Goal: Communication & Community: Answer question/provide support

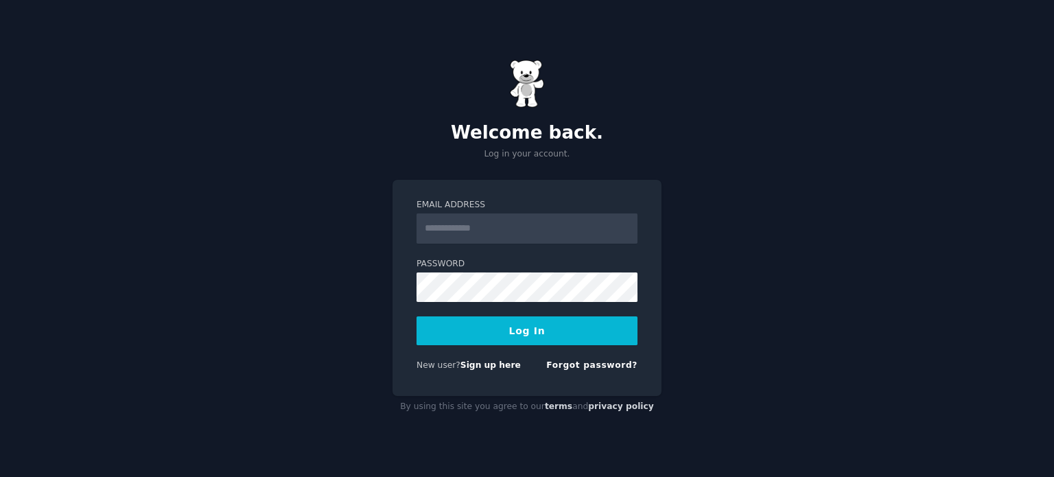
type input "**********"
click at [534, 329] on button "Log In" at bounding box center [526, 330] width 221 height 29
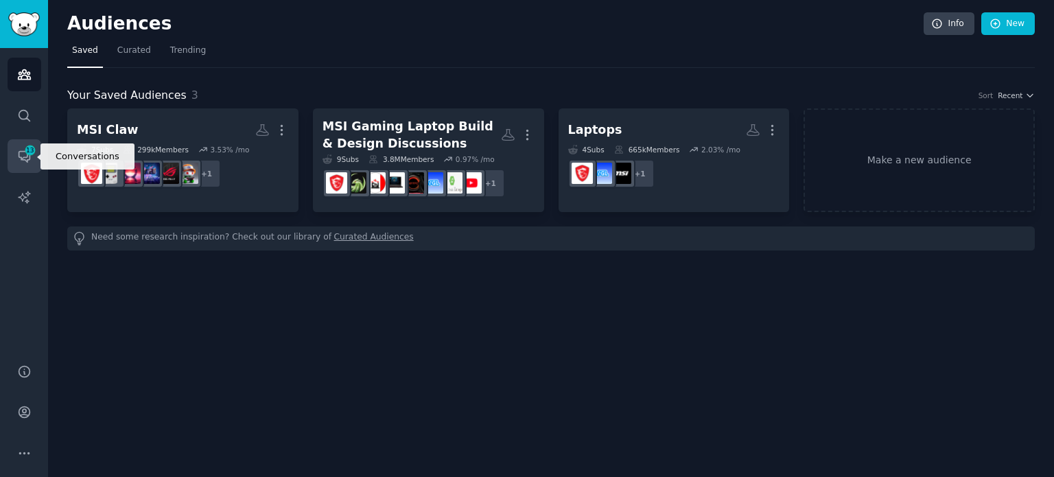
click at [26, 169] on link "Conversations 13" at bounding box center [25, 156] width 34 height 34
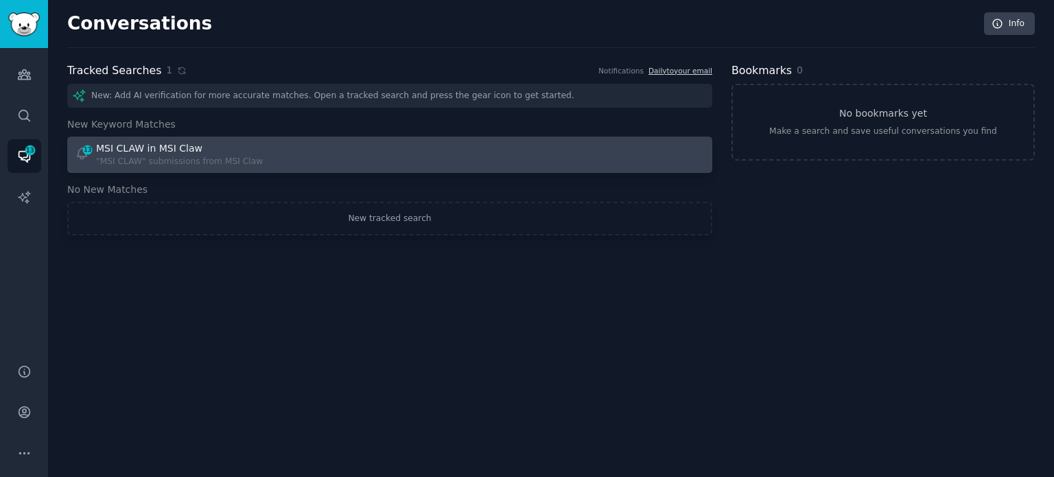
click at [208, 147] on div "MSI CLAW in MSI Claw" at bounding box center [179, 148] width 167 height 14
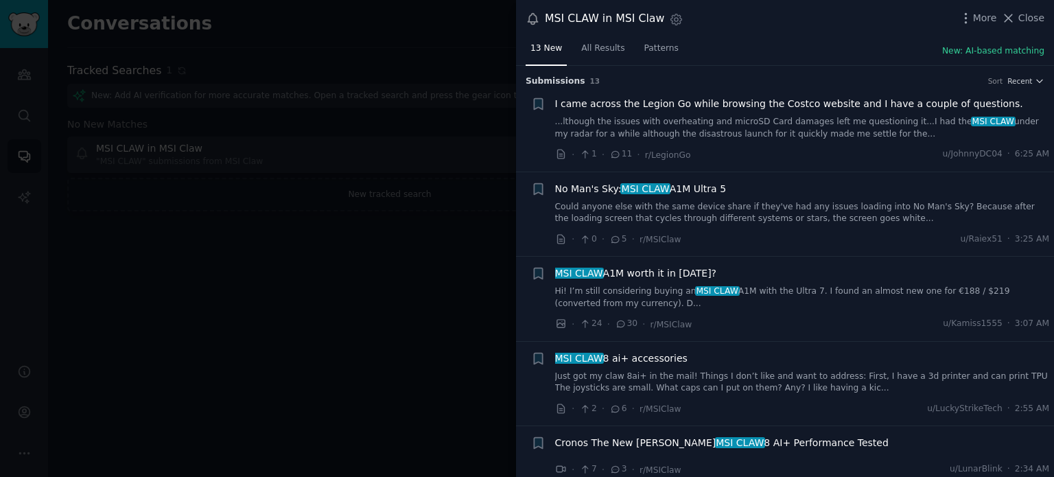
click at [674, 192] on span "No Man's Sky: MSI CLAW A1M Ultra 5" at bounding box center [640, 189] width 171 height 14
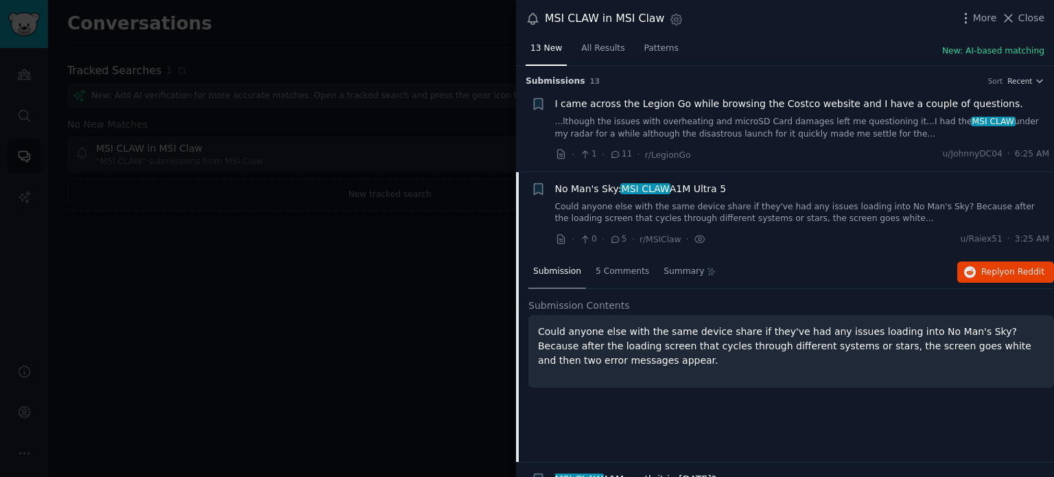
scroll to position [106, 0]
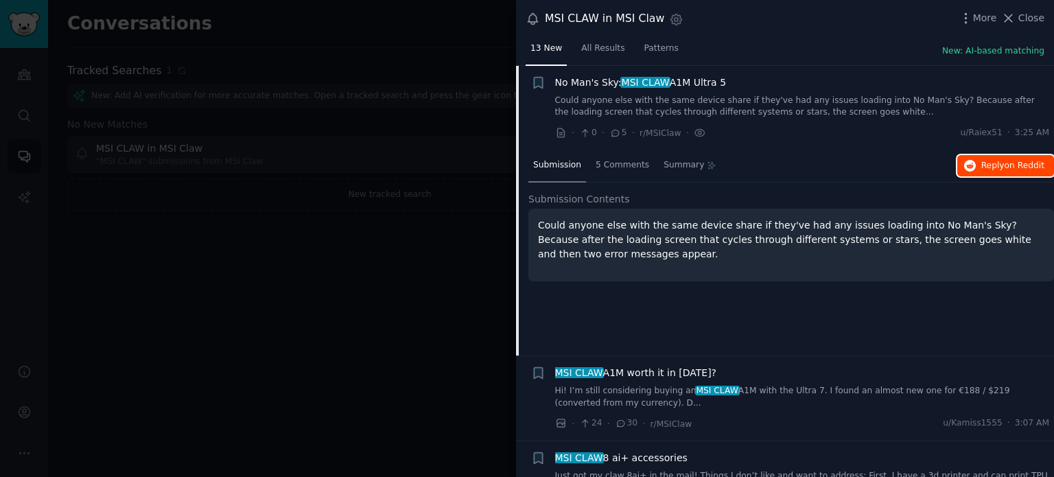
click at [1032, 170] on button "Reply on Reddit" at bounding box center [1005, 166] width 97 height 22
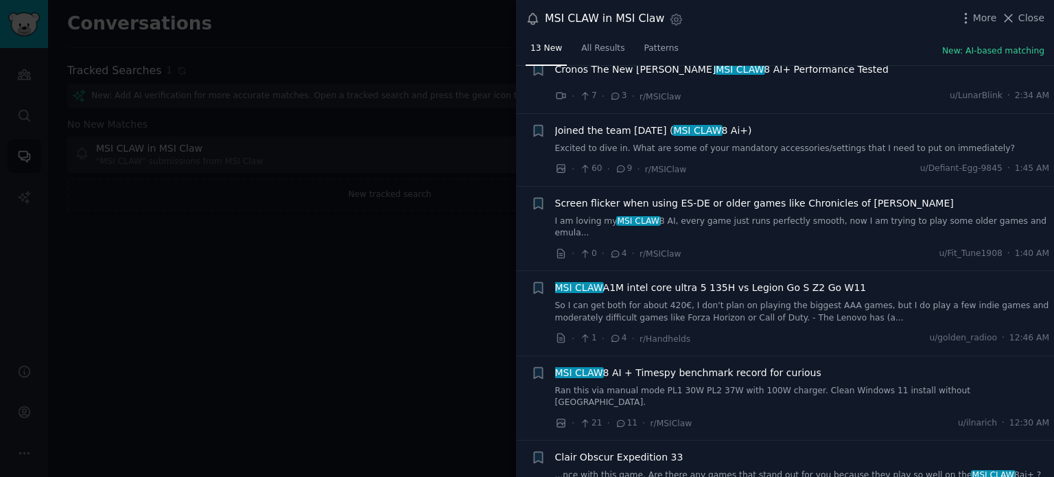
scroll to position [830, 0]
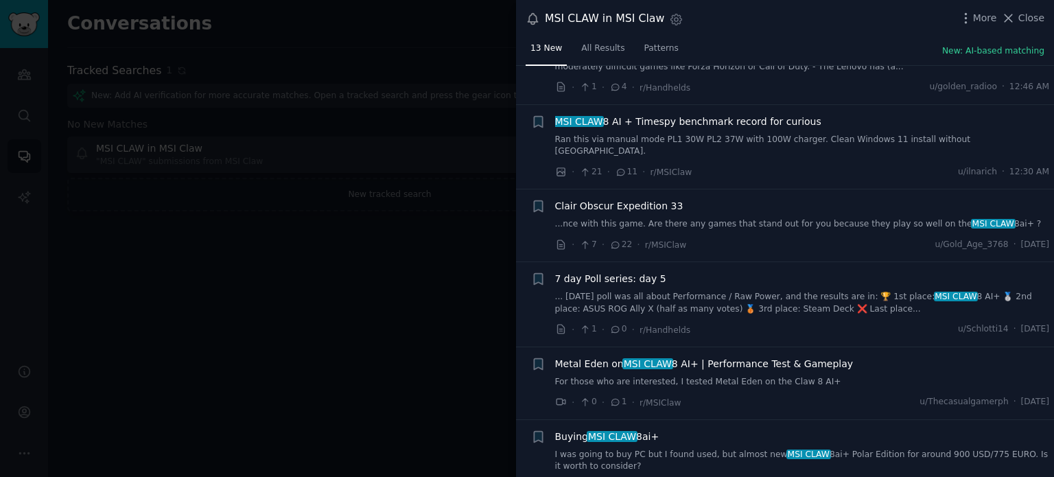
click at [616, 431] on span "MSI CLAW" at bounding box center [611, 436] width 51 height 11
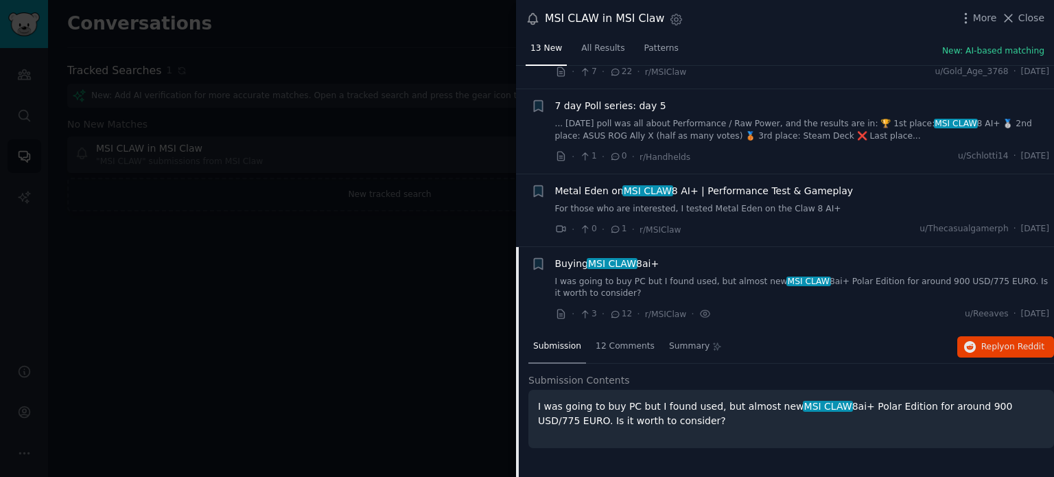
scroll to position [830, 0]
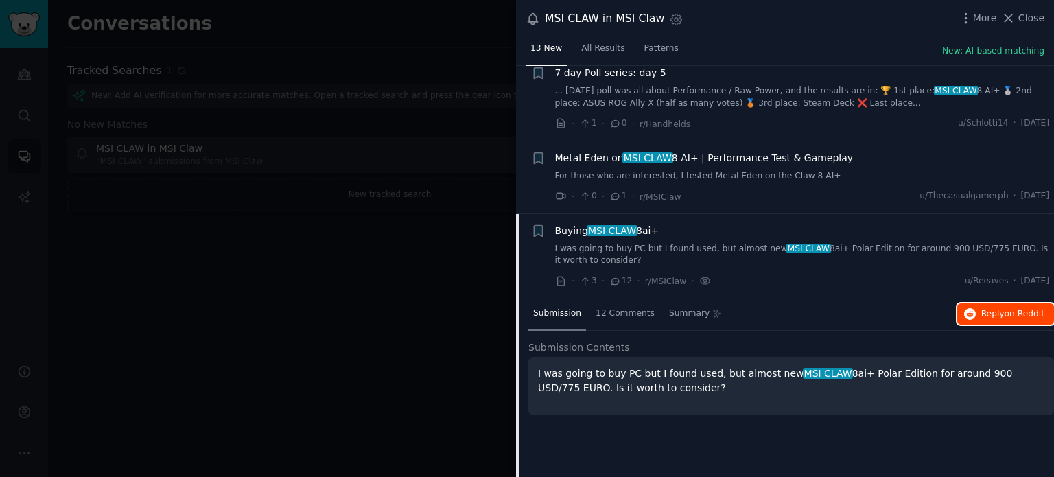
click at [1002, 308] on span "Reply on Reddit" at bounding box center [1012, 314] width 63 height 12
